Goal: Information Seeking & Learning: Learn about a topic

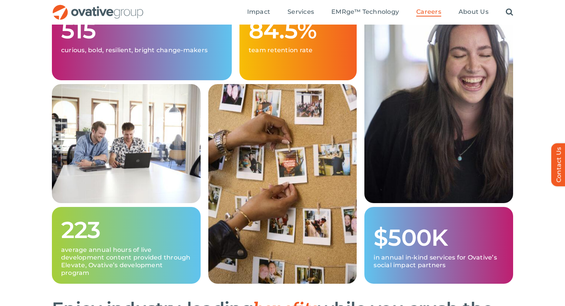
scroll to position [179, 0]
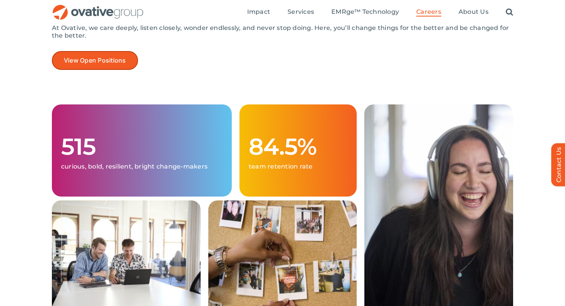
click at [90, 52] on link "View Open Positions" at bounding box center [95, 60] width 86 height 19
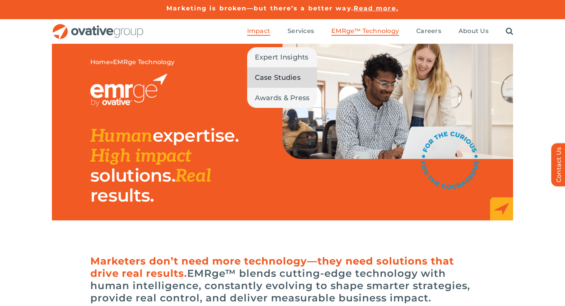
click at [268, 78] on span "Case Studies" at bounding box center [278, 77] width 46 height 11
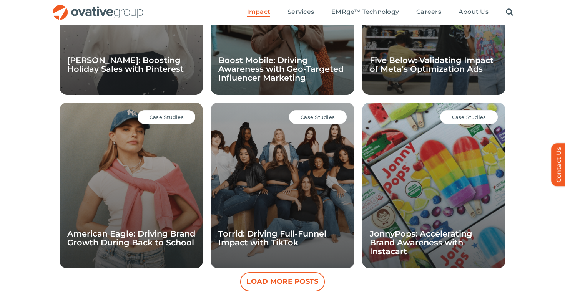
scroll to position [641, 0]
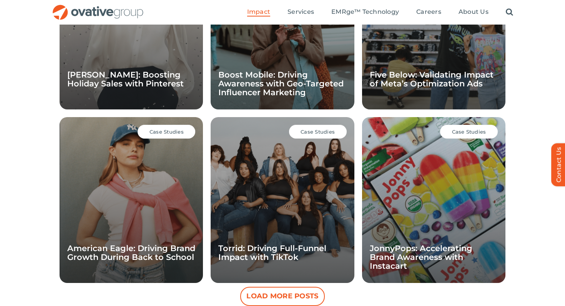
click at [118, 60] on div "Case Studies [PERSON_NAME]: Boosting Holiday Sales with Pinterest" at bounding box center [131, 26] width 143 height 166
click at [111, 80] on link "[PERSON_NAME]: Boosting Holiday Sales with Pinterest" at bounding box center [125, 79] width 116 height 18
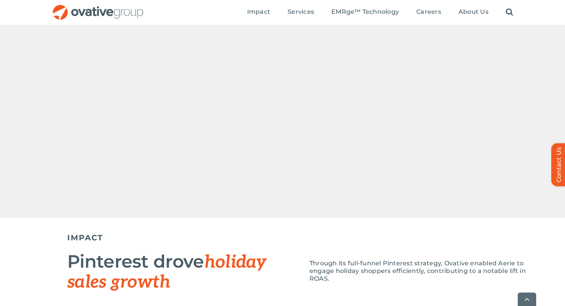
scroll to position [619, 0]
